Goal: Information Seeking & Learning: Learn about a topic

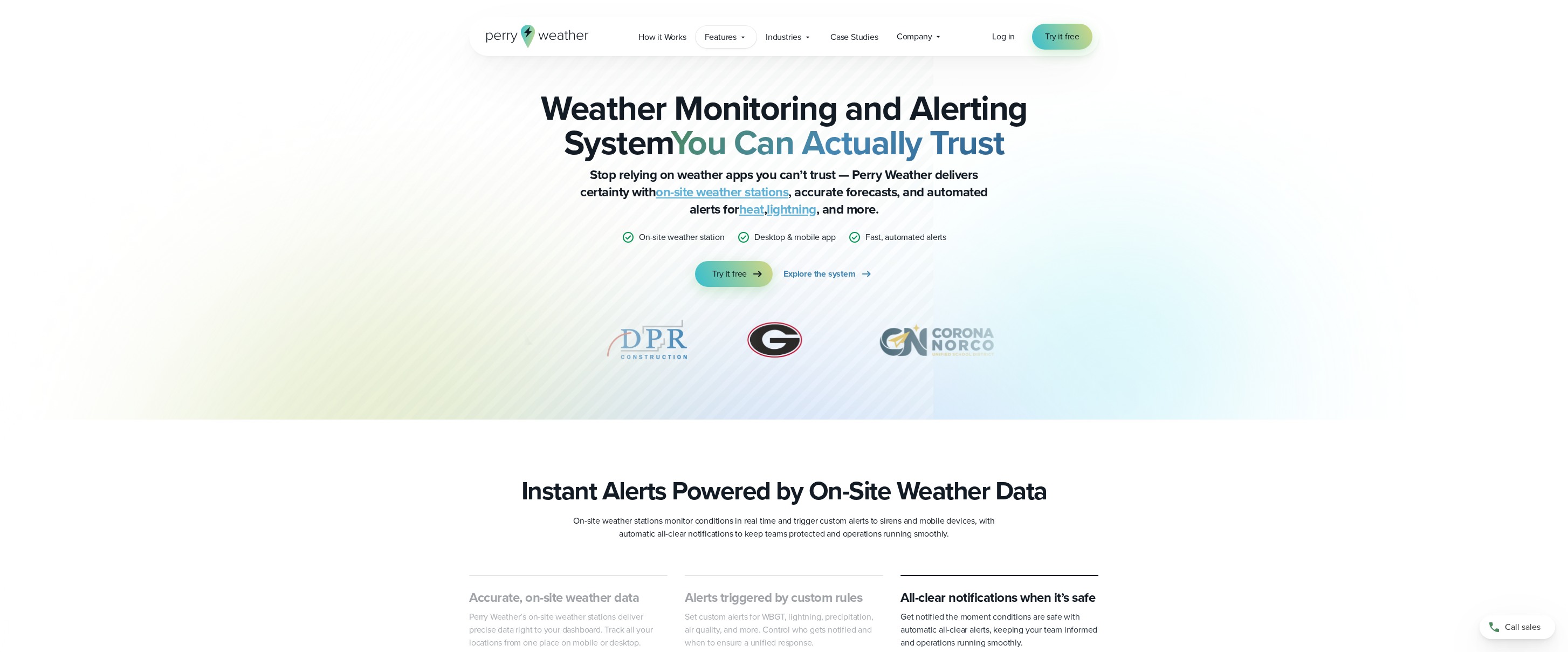
click at [725, 44] on div "Features Explore All Features Explore Perry Weather's on-site weather hardware …" at bounding box center [726, 37] width 61 height 22
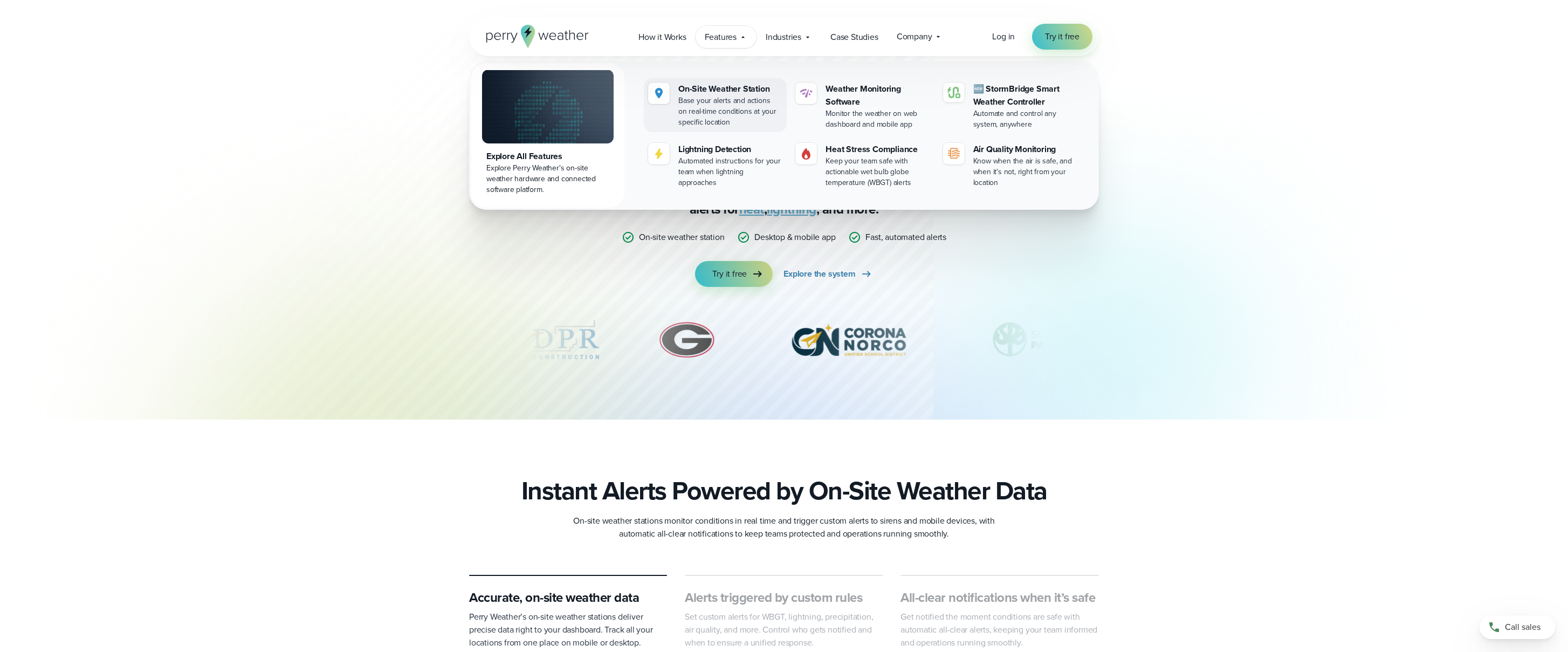
click at [724, 91] on div "On-Site Weather Station" at bounding box center [730, 89] width 104 height 13
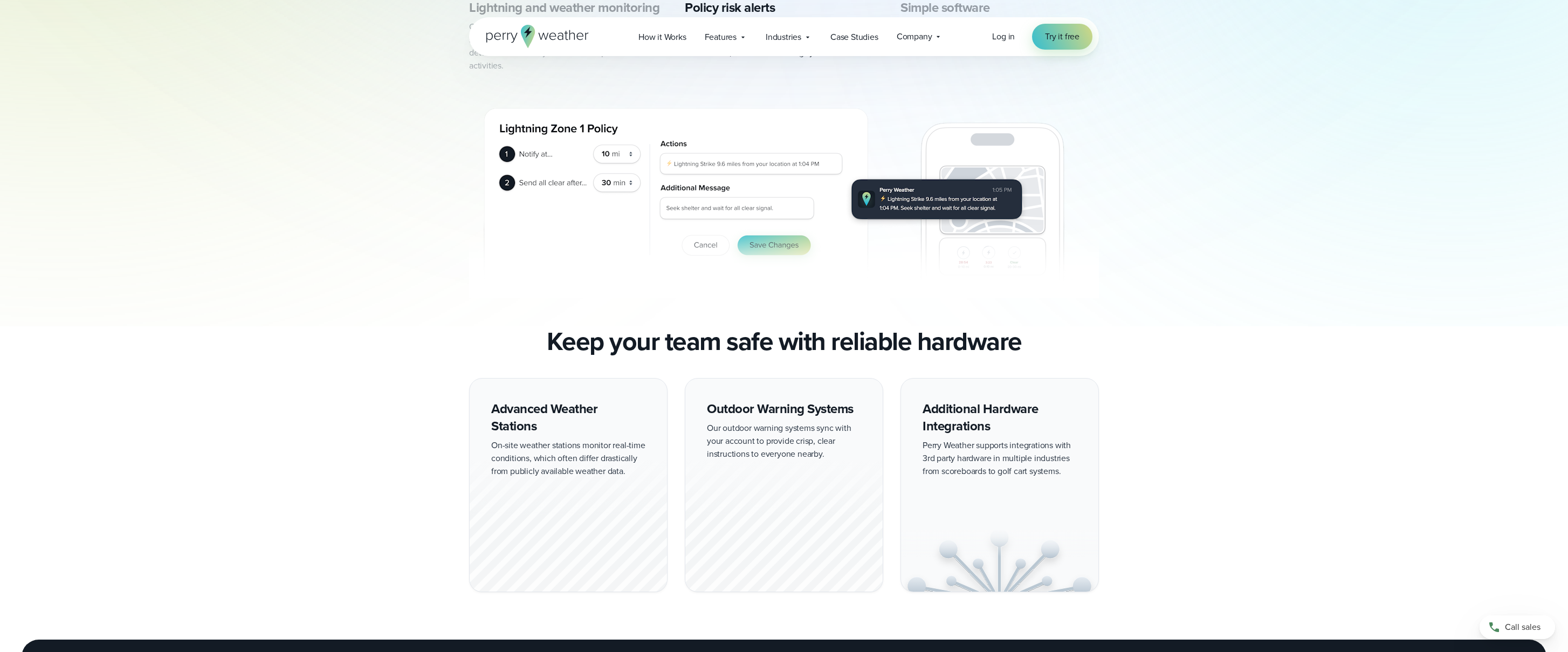
scroll to position [870, 0]
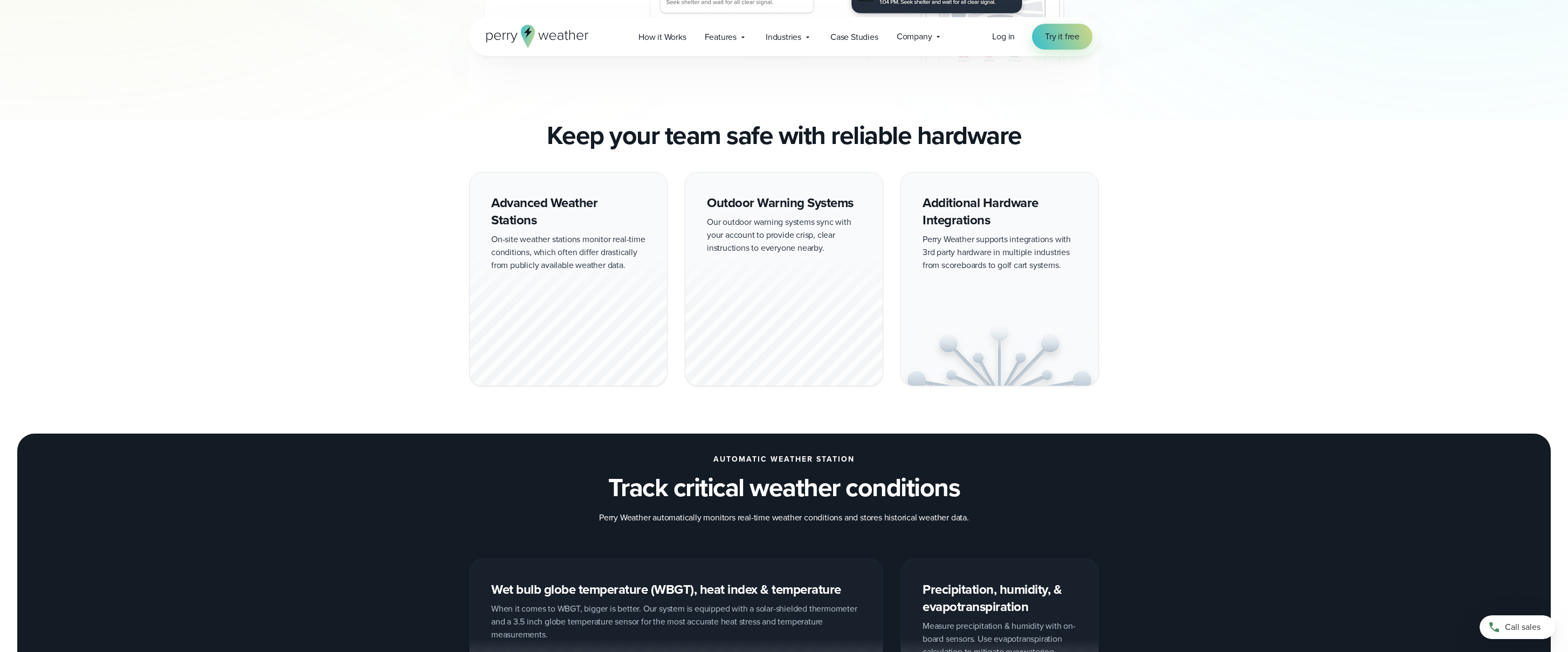
click at [581, 310] on div at bounding box center [568, 319] width 197 height 134
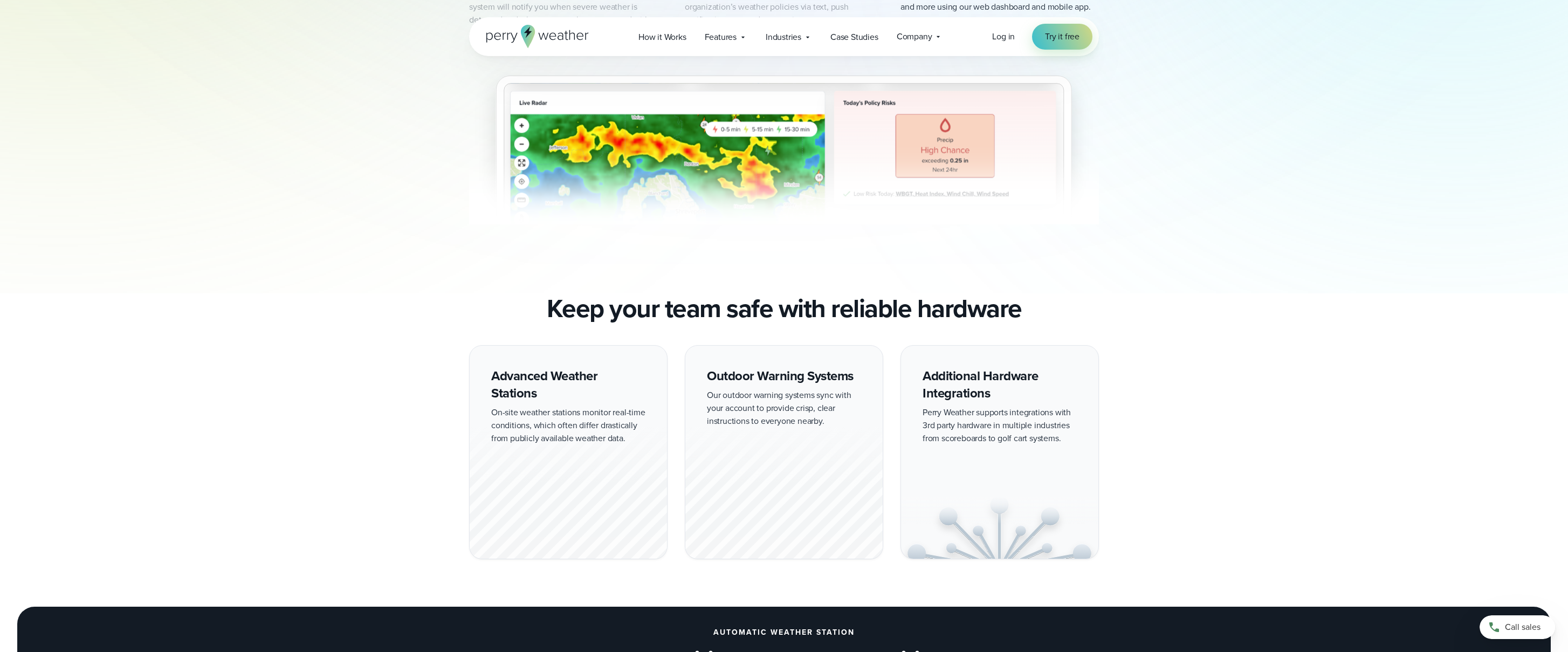
scroll to position [649, 0]
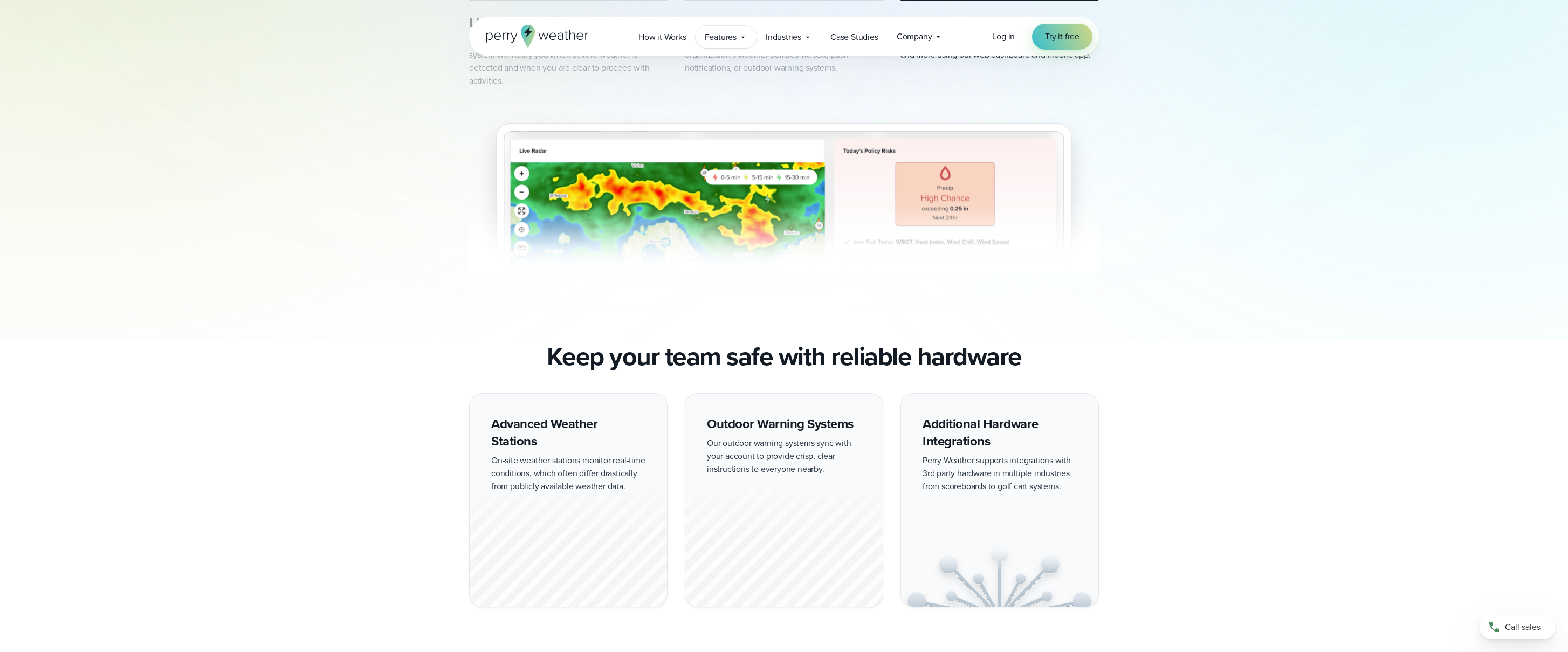
click at [729, 35] on span "Features" at bounding box center [720, 37] width 32 height 13
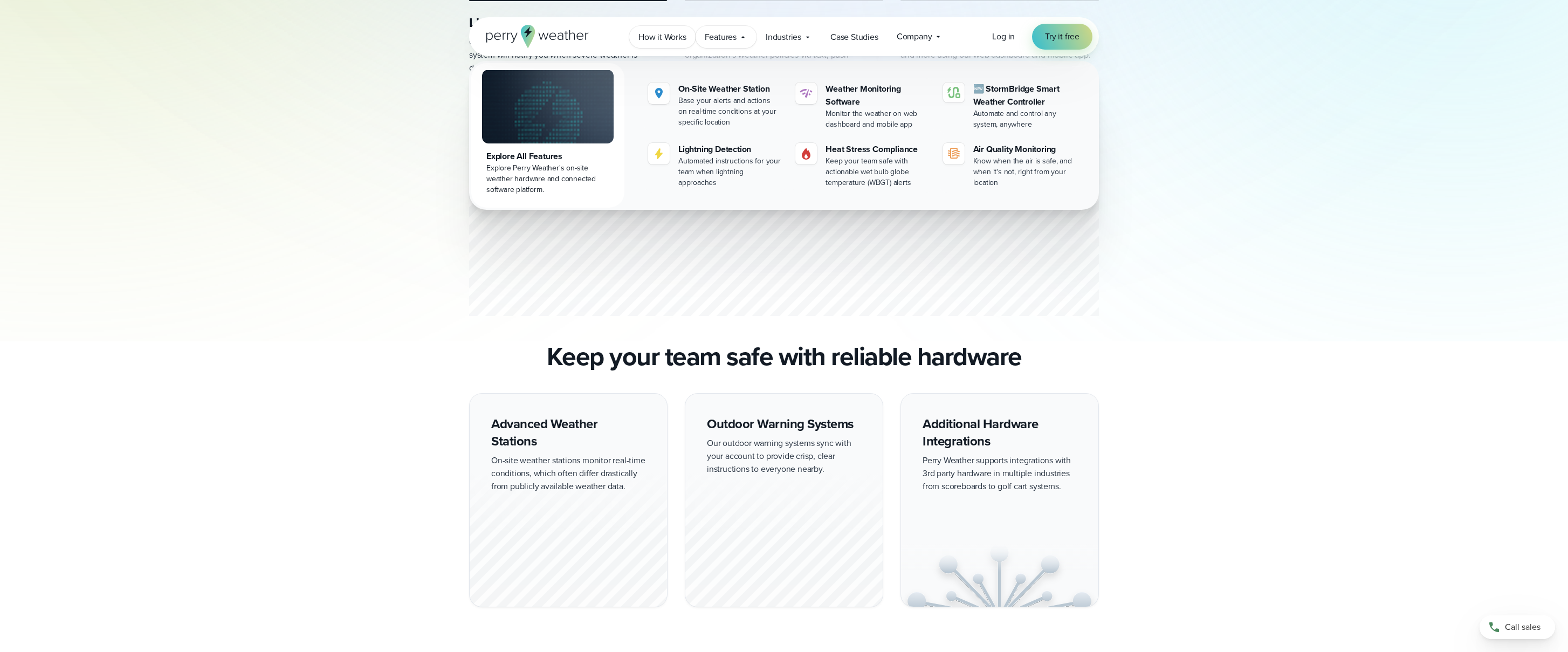
click at [645, 39] on span "How it Works" at bounding box center [662, 37] width 48 height 13
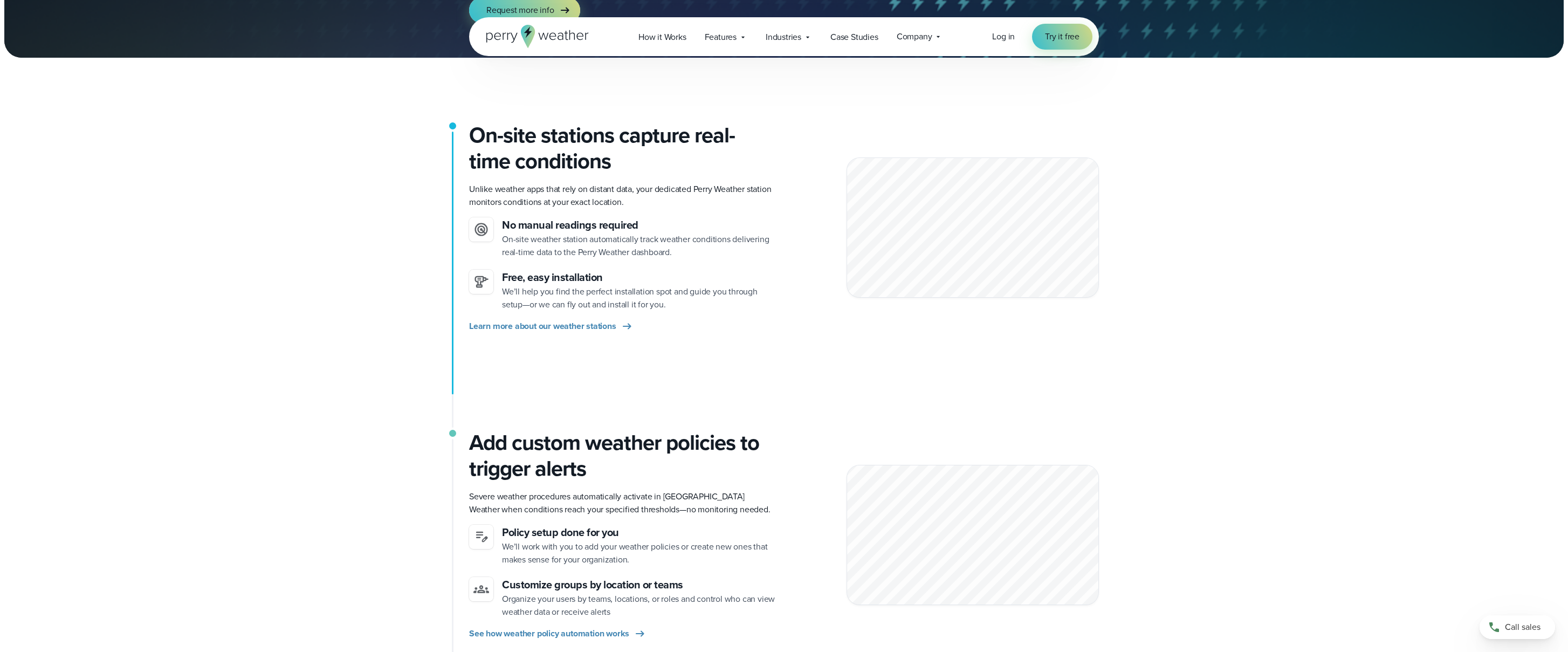
scroll to position [198, 0]
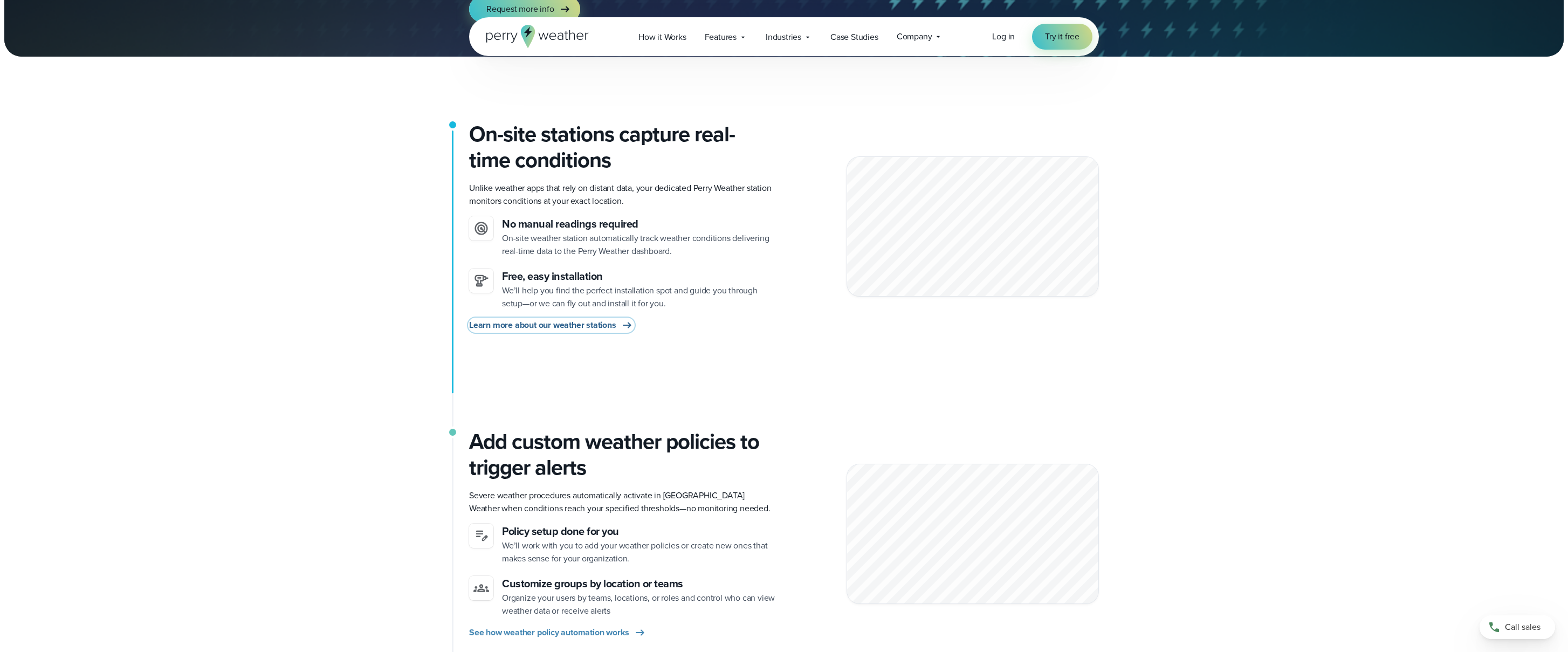
click at [605, 326] on span "Learn more about our weather stations" at bounding box center [542, 325] width 147 height 13
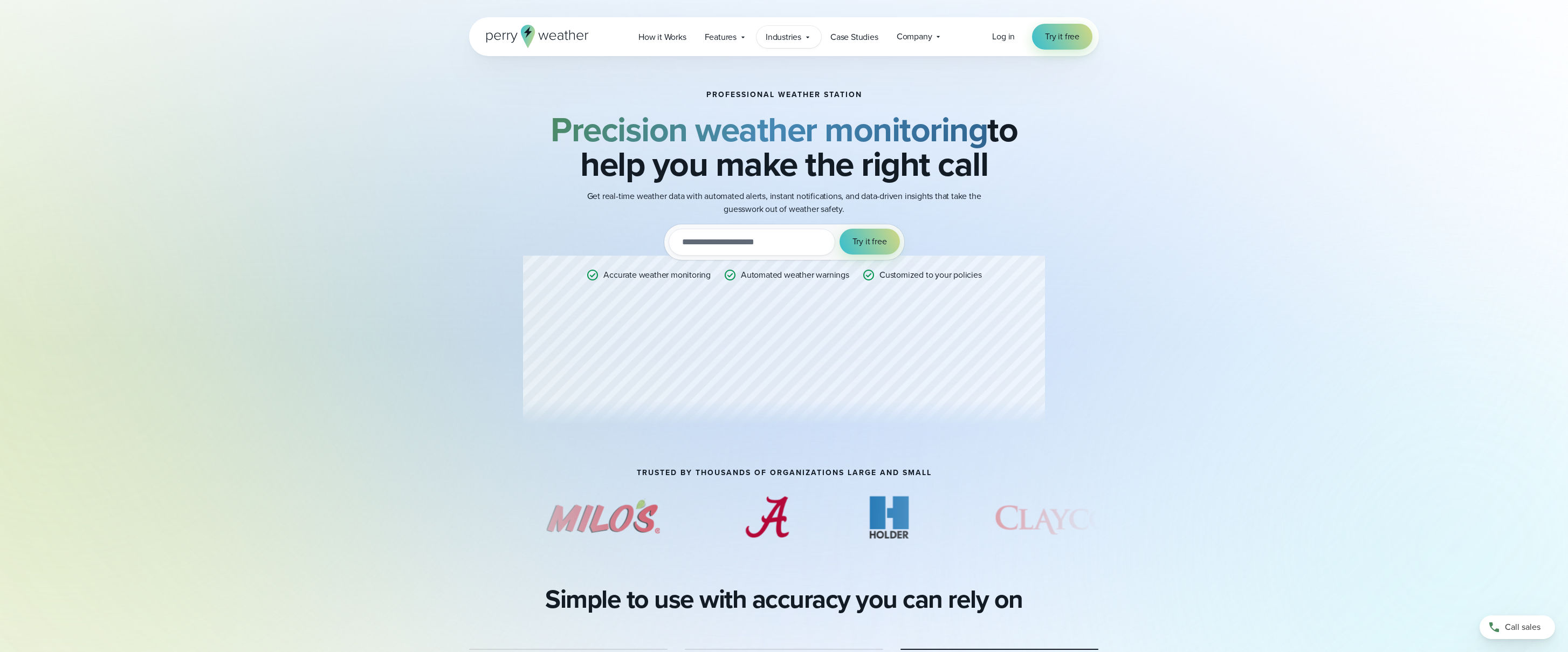
click at [796, 41] on span "Industries" at bounding box center [783, 37] width 35 height 13
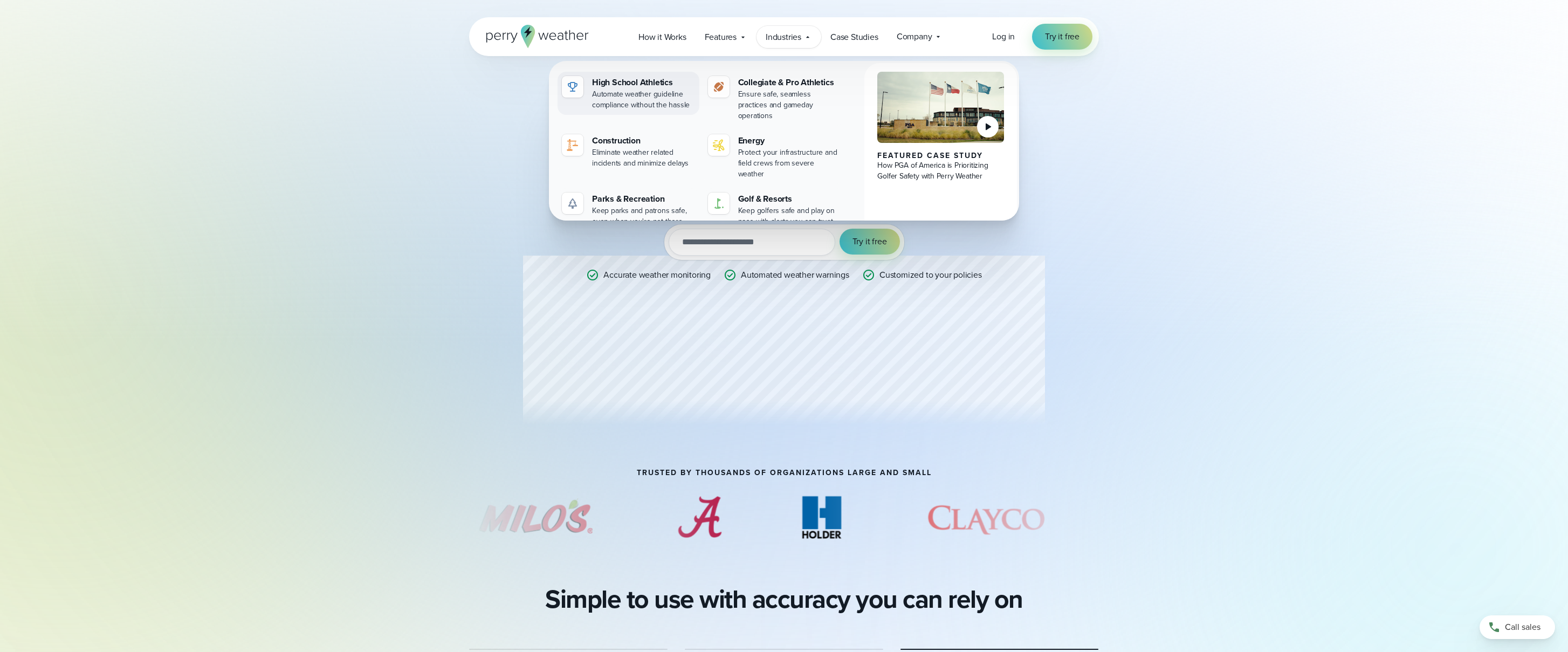
click at [588, 81] on link "High School Athletics Automate weather guideline compliance without the hassle" at bounding box center [628, 93] width 142 height 43
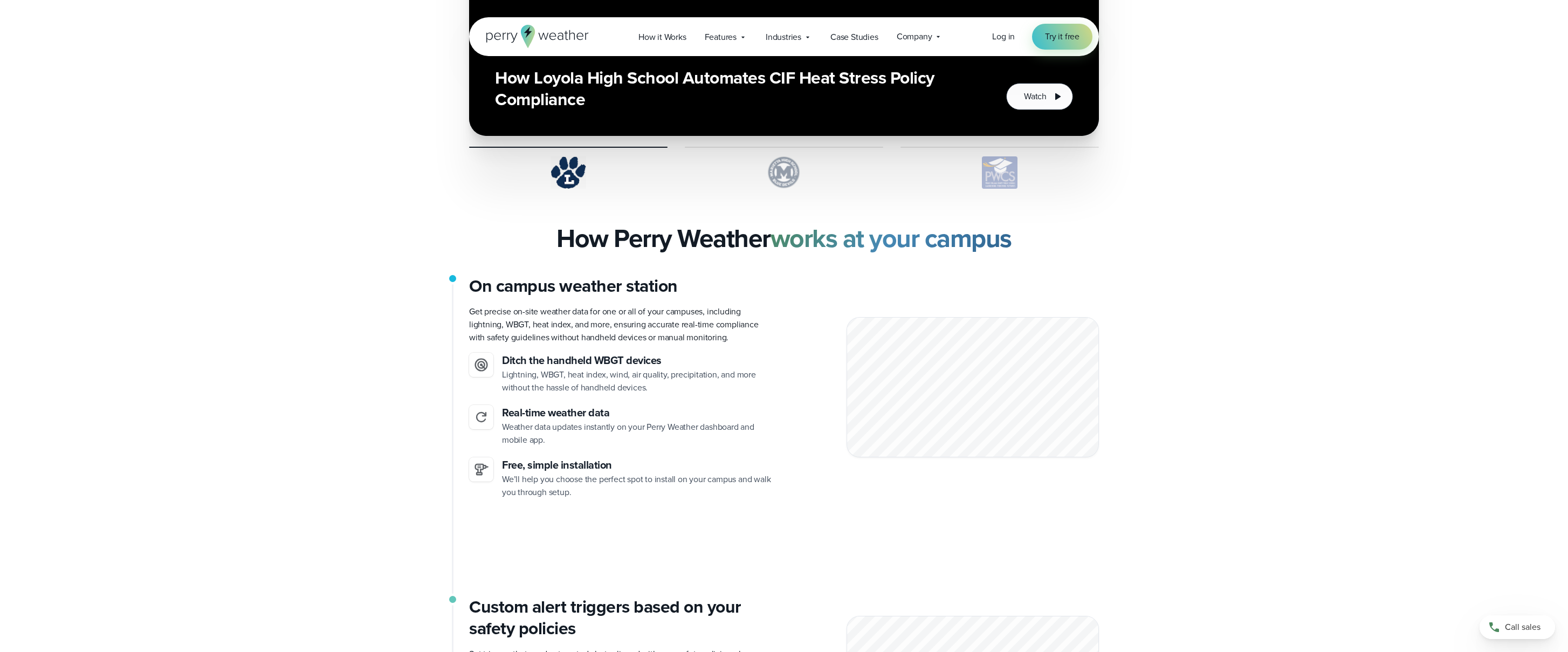
scroll to position [2494, 0]
